Goal: Task Accomplishment & Management: Manage account settings

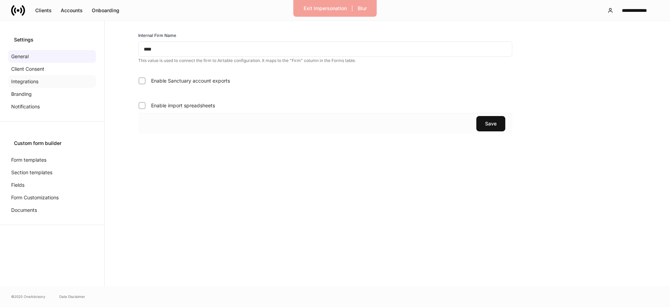
click at [30, 83] on p "Integrations" at bounding box center [24, 81] width 27 height 7
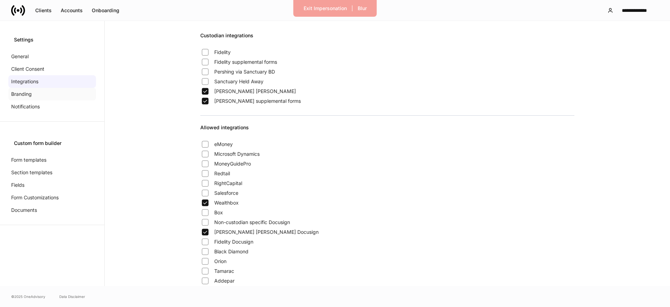
click at [25, 94] on p "Branding" at bounding box center [21, 94] width 21 height 7
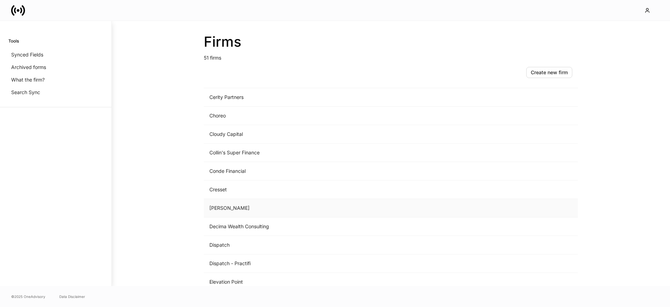
scroll to position [254, 0]
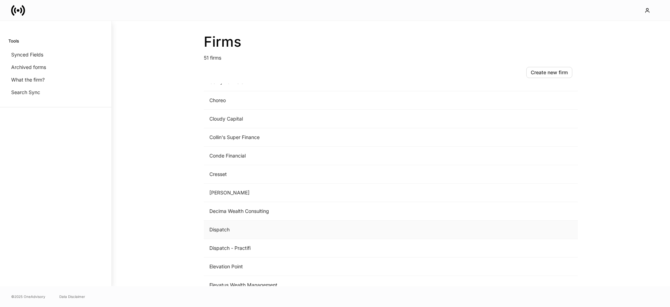
click at [235, 230] on td "Dispatch" at bounding box center [333, 230] width 258 height 18
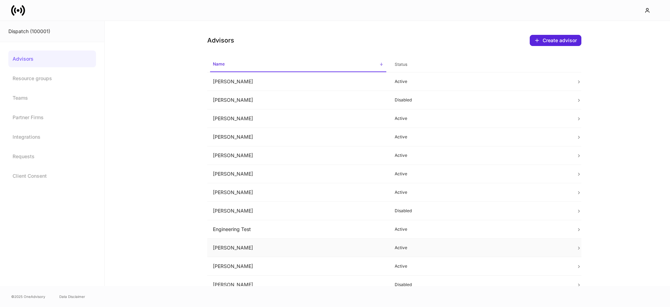
drag, startPoint x: 248, startPoint y: 245, endPoint x: 257, endPoint y: 242, distance: 10.4
click at [248, 245] on td "Erika Leon" at bounding box center [298, 248] width 182 height 18
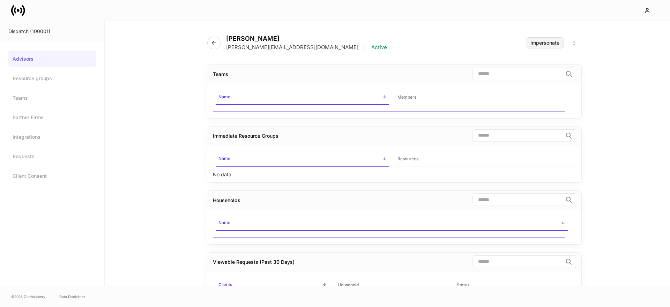
click at [549, 42] on div "Impersonate" at bounding box center [544, 42] width 29 height 5
